Goal: Information Seeking & Learning: Learn about a topic

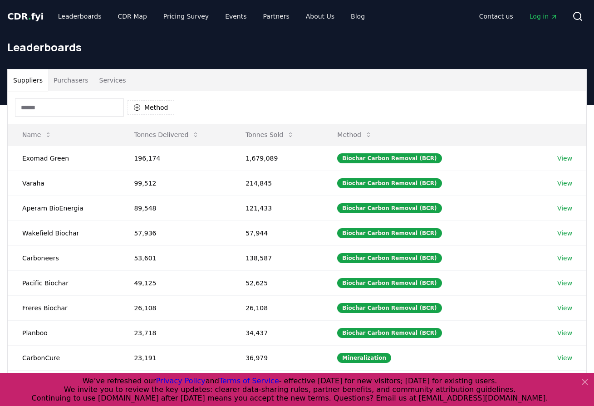
click at [70, 88] on button "Purchasers" at bounding box center [71, 80] width 46 height 22
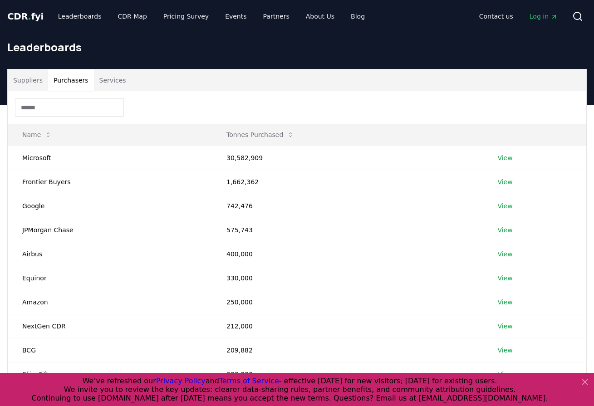
click at [112, 83] on button "Services" at bounding box center [113, 80] width 38 height 22
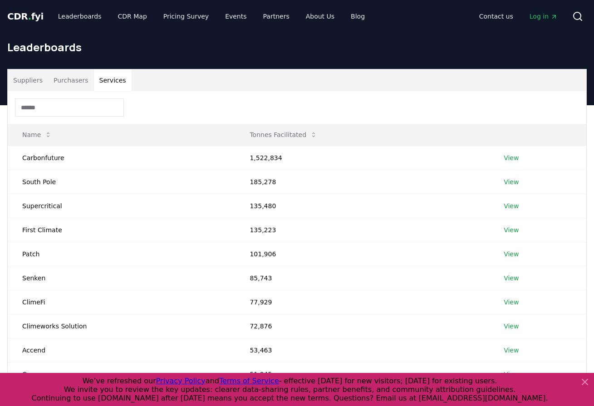
click at [27, 83] on button "Suppliers" at bounding box center [28, 80] width 40 height 22
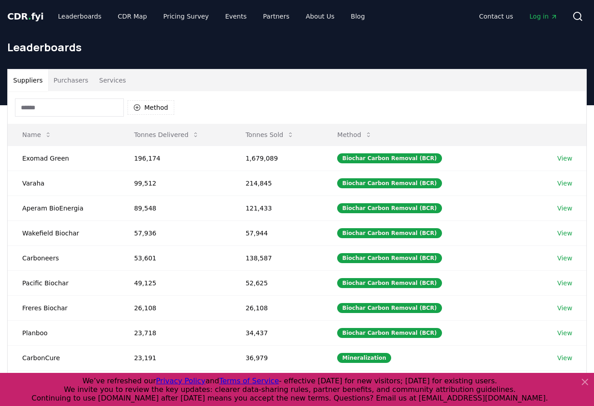
click at [55, 107] on input at bounding box center [69, 107] width 109 height 18
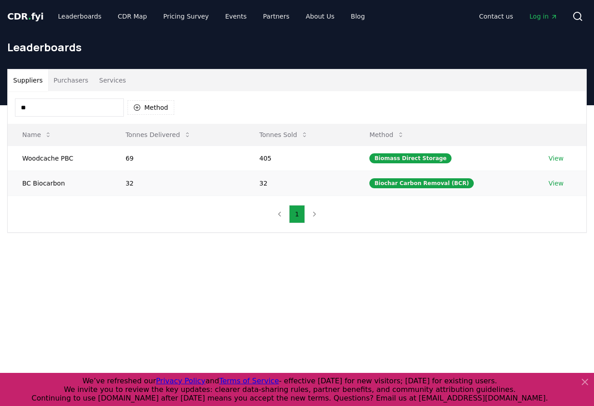
type input "**"
click at [552, 185] on link "View" at bounding box center [555, 183] width 15 height 9
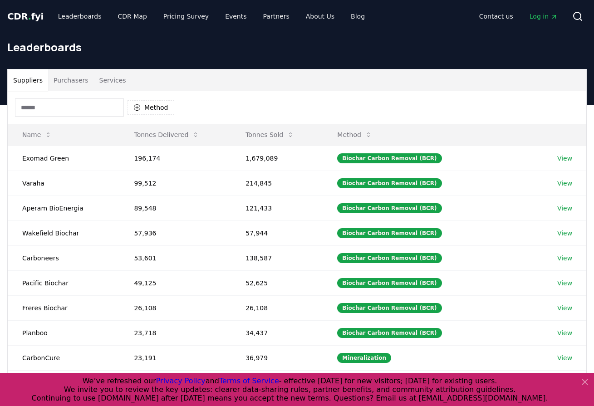
click at [64, 110] on input at bounding box center [69, 107] width 109 height 18
click at [38, 285] on td "Pacific Biochar" at bounding box center [64, 282] width 112 height 25
click at [565, 283] on link "View" at bounding box center [564, 282] width 15 height 9
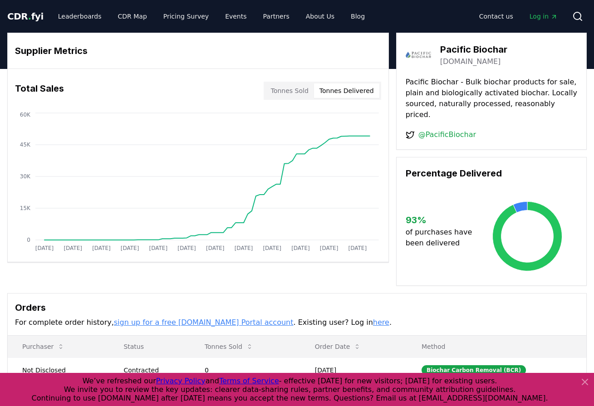
click at [351, 94] on button "Tonnes Delivered" at bounding box center [346, 90] width 65 height 15
click at [300, 94] on button "Tonnes Sold" at bounding box center [289, 90] width 49 height 15
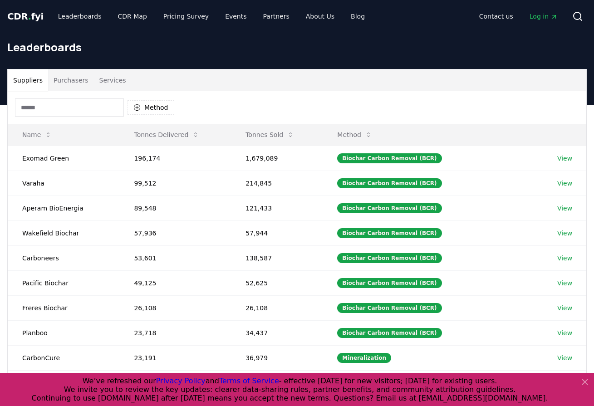
click at [79, 114] on input at bounding box center [69, 107] width 109 height 18
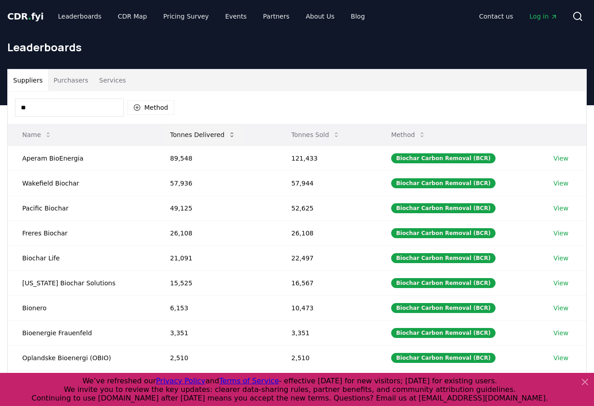
type input "*"
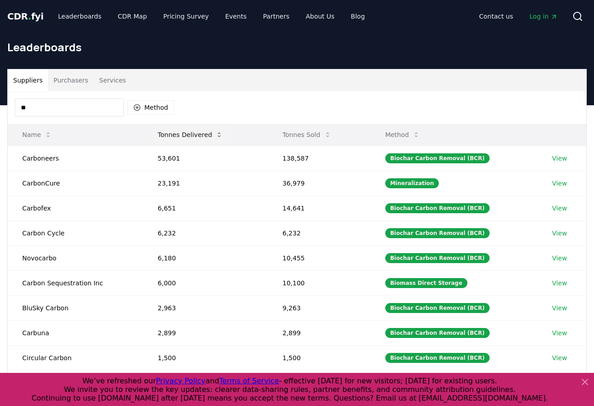
type input "*"
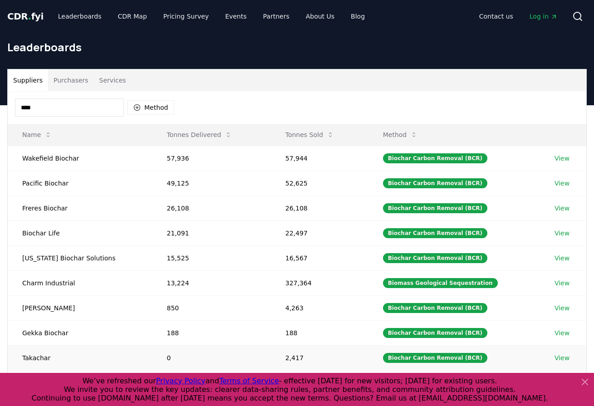
type input "****"
click at [560, 359] on link "View" at bounding box center [561, 357] width 15 height 9
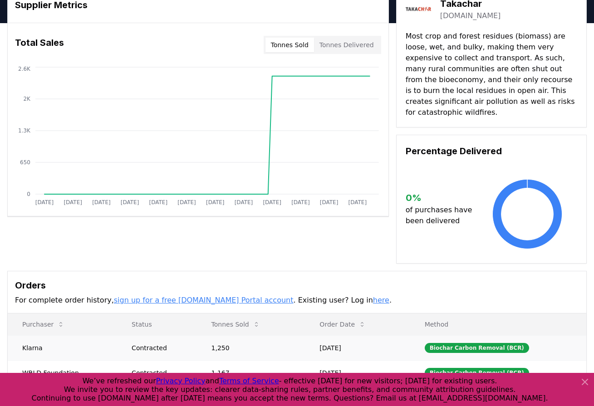
scroll to position [45, 0]
drag, startPoint x: 342, startPoint y: 58, endPoint x: 347, endPoint y: 49, distance: 10.5
click at [342, 58] on div "Total Sales Tonnes Sold Tonnes Delivered" at bounding box center [198, 45] width 381 height 33
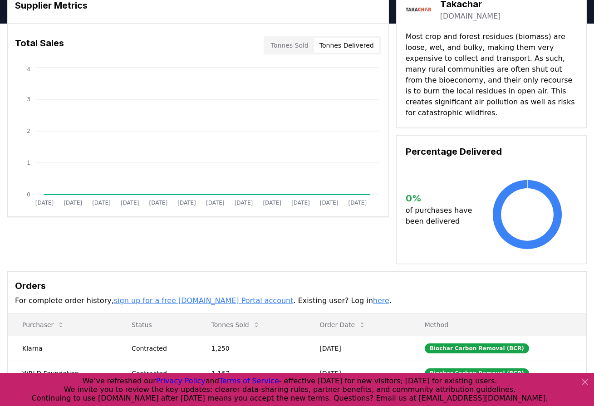
click at [347, 48] on button "Tonnes Delivered" at bounding box center [346, 45] width 65 height 15
click at [292, 47] on button "Tonnes Sold" at bounding box center [289, 45] width 49 height 15
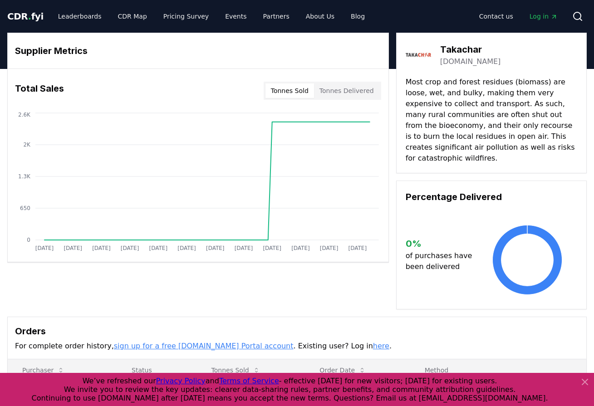
scroll to position [0, 0]
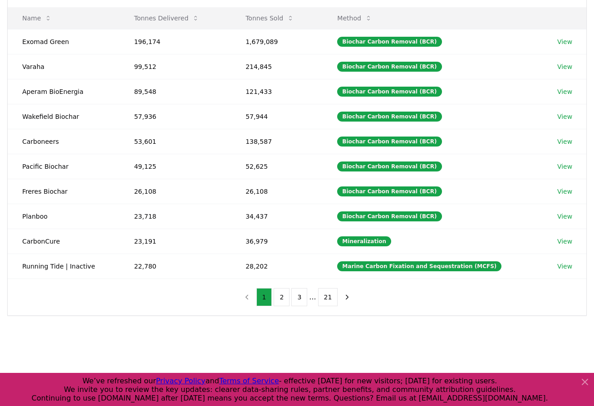
scroll to position [110, 0]
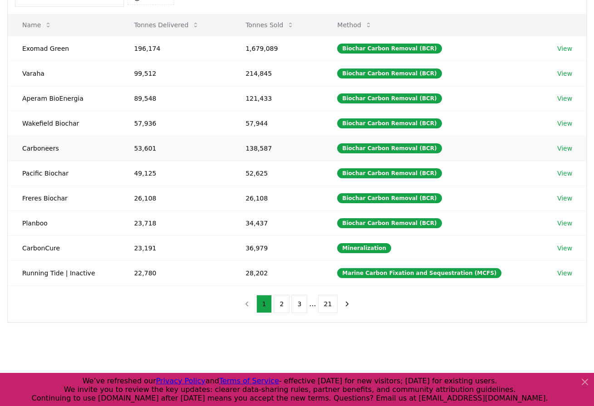
click at [564, 145] on link "View" at bounding box center [564, 148] width 15 height 9
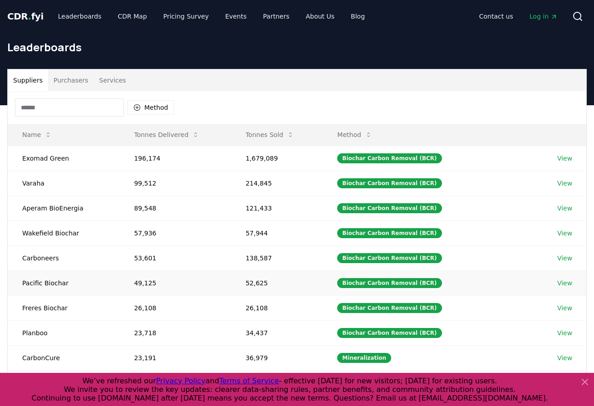
click at [566, 283] on link "View" at bounding box center [564, 282] width 15 height 9
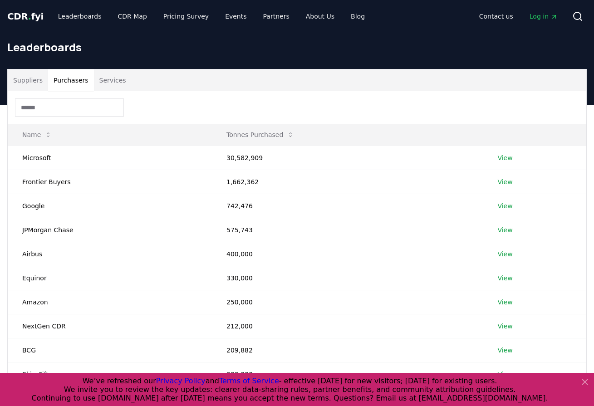
click at [68, 84] on button "Purchasers" at bounding box center [71, 80] width 46 height 22
click at [45, 105] on input at bounding box center [69, 107] width 109 height 18
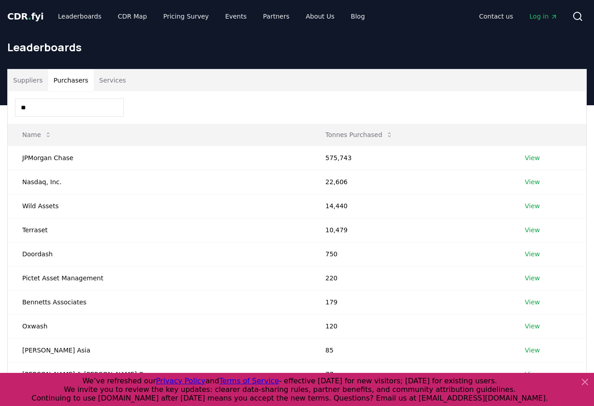
type input "*"
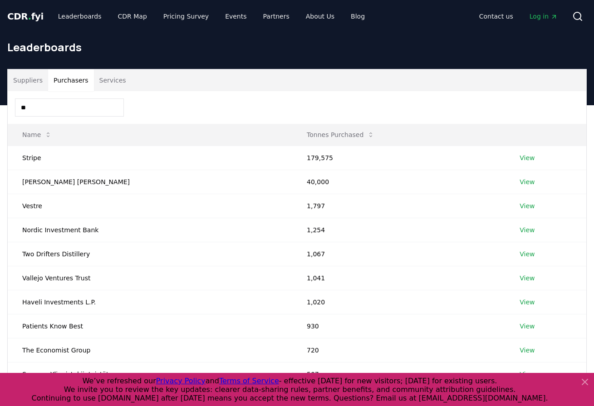
type input "*"
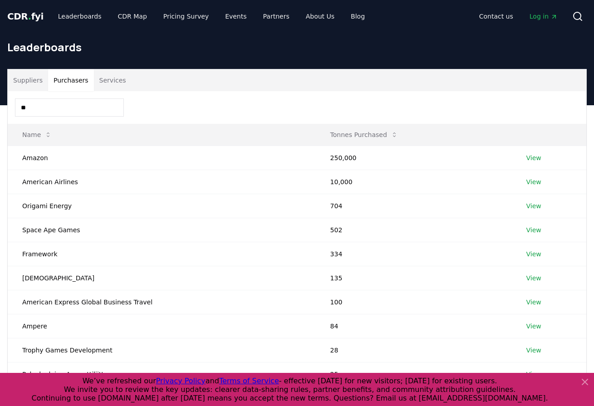
type input "*"
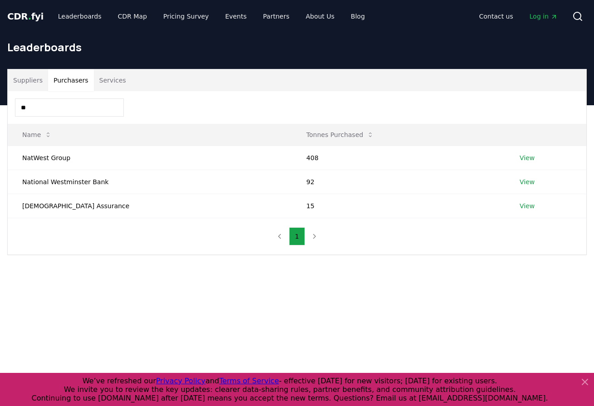
type input "*"
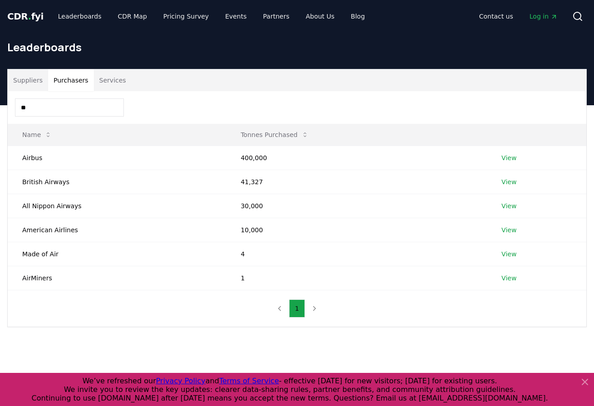
type input "*"
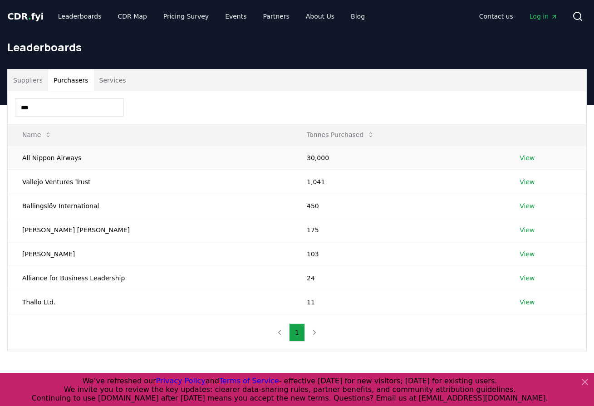
type input "***"
click at [527, 157] on link "View" at bounding box center [526, 157] width 15 height 9
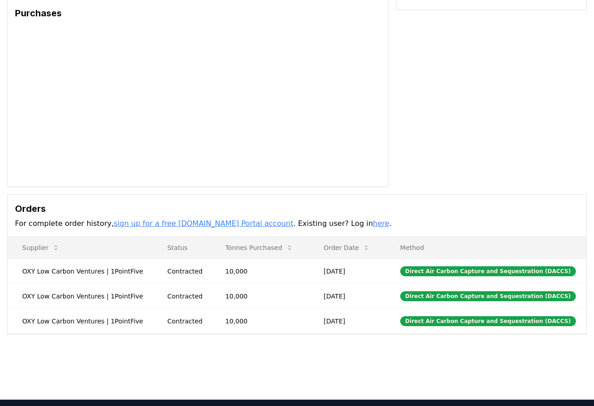
scroll to position [76, 0]
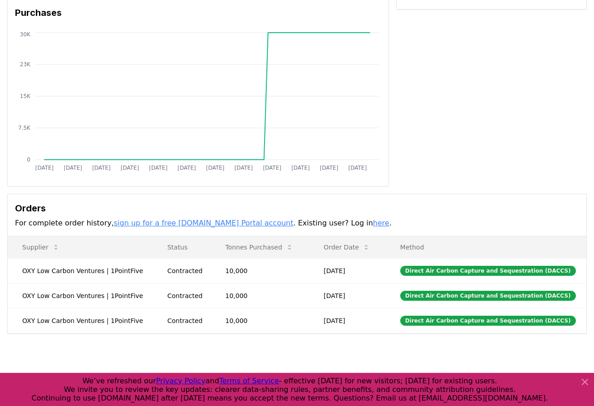
click at [483, 272] on div "Direct Air Carbon Capture and Sequestration (DACCS)" at bounding box center [488, 271] width 176 height 10
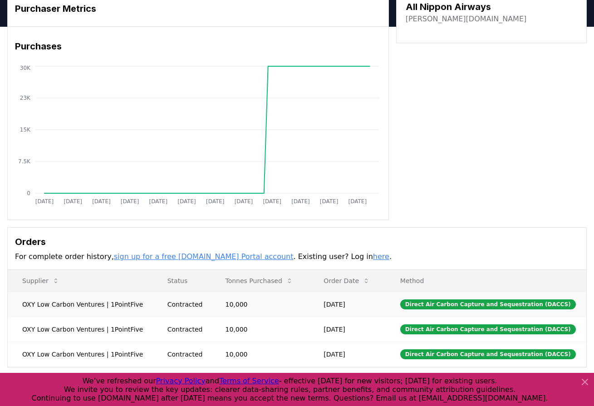
scroll to position [0, 0]
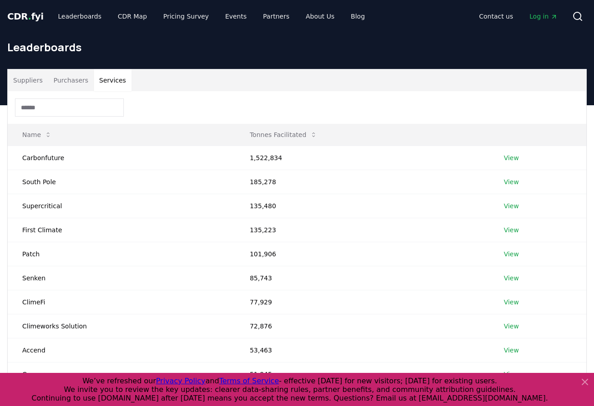
click at [108, 78] on button "Services" at bounding box center [113, 80] width 38 height 22
click at [61, 112] on input at bounding box center [69, 107] width 109 height 18
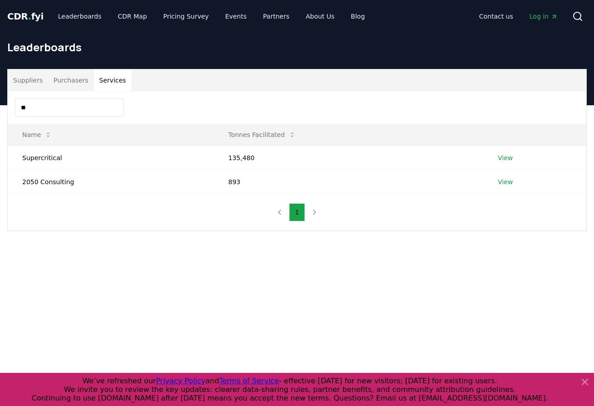
type input "*"
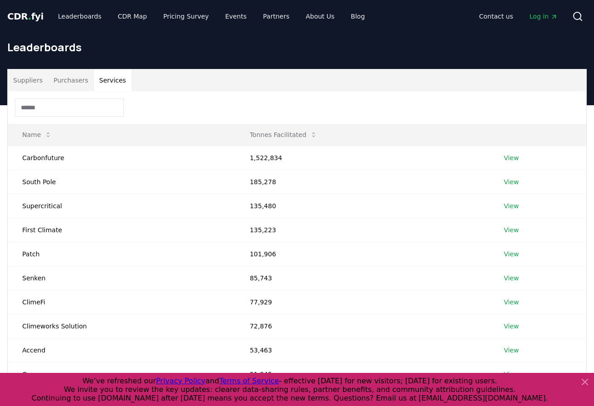
click at [156, 103] on div at bounding box center [297, 107] width 578 height 33
click at [124, 15] on link "CDR Map" at bounding box center [133, 16] width 44 height 16
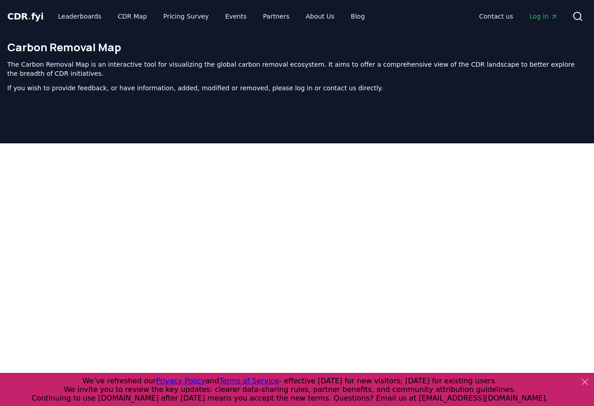
click at [584, 385] on icon at bounding box center [584, 381] width 11 height 11
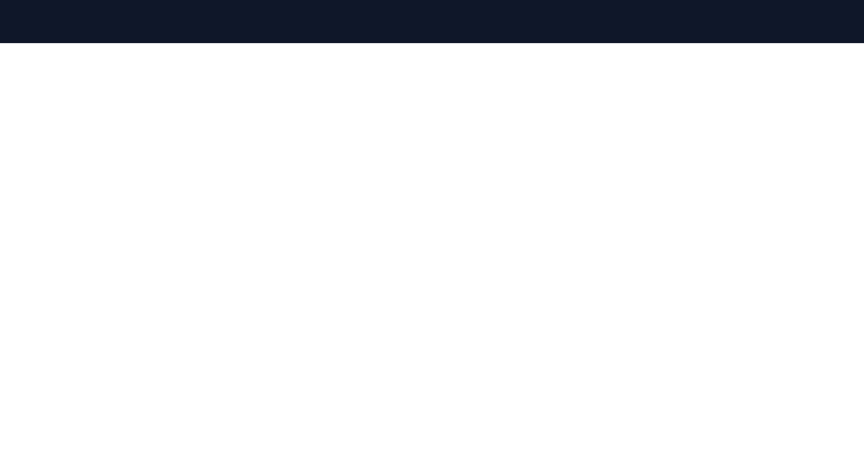
scroll to position [94, 0]
